Goal: Information Seeking & Learning: Learn about a topic

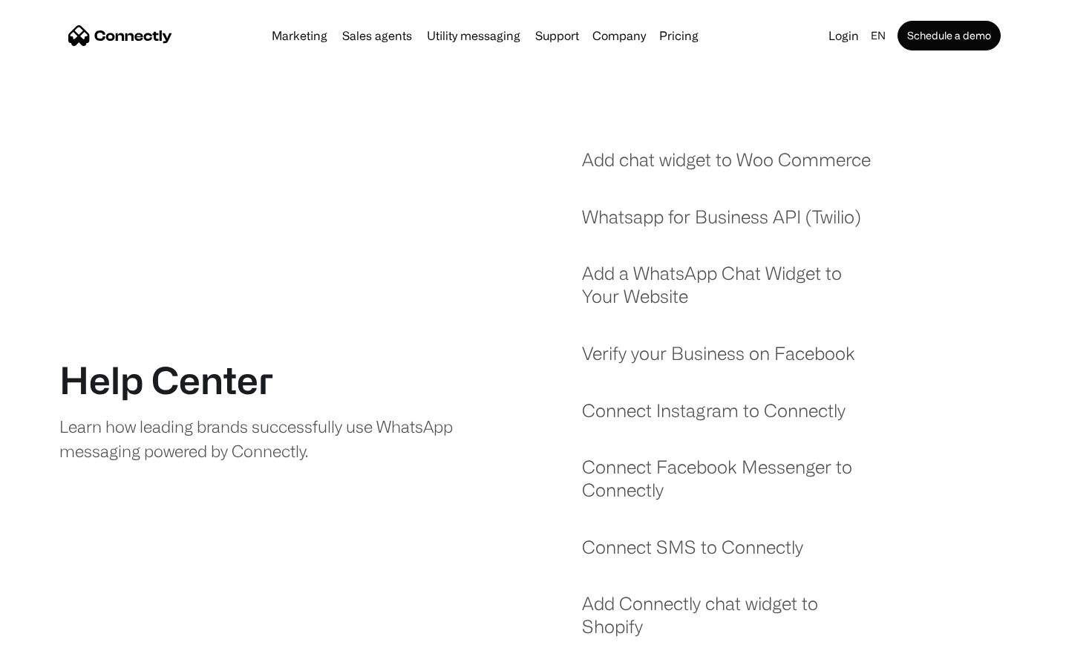
scroll to position [1272, 0]
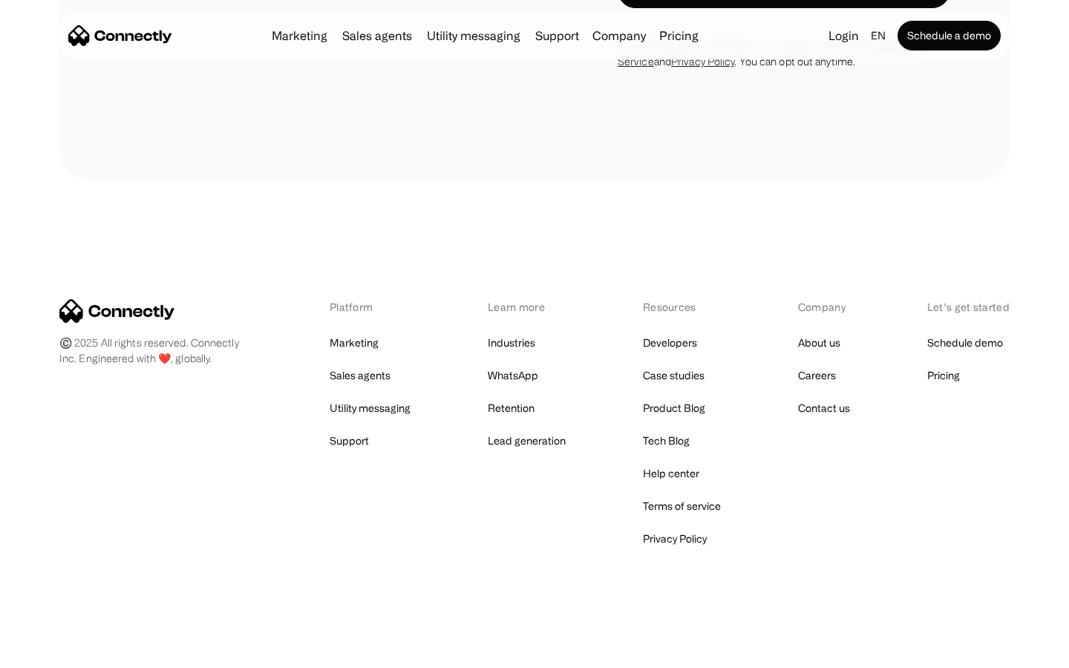
scroll to position [4822, 0]
